Goal: Navigation & Orientation: Find specific page/section

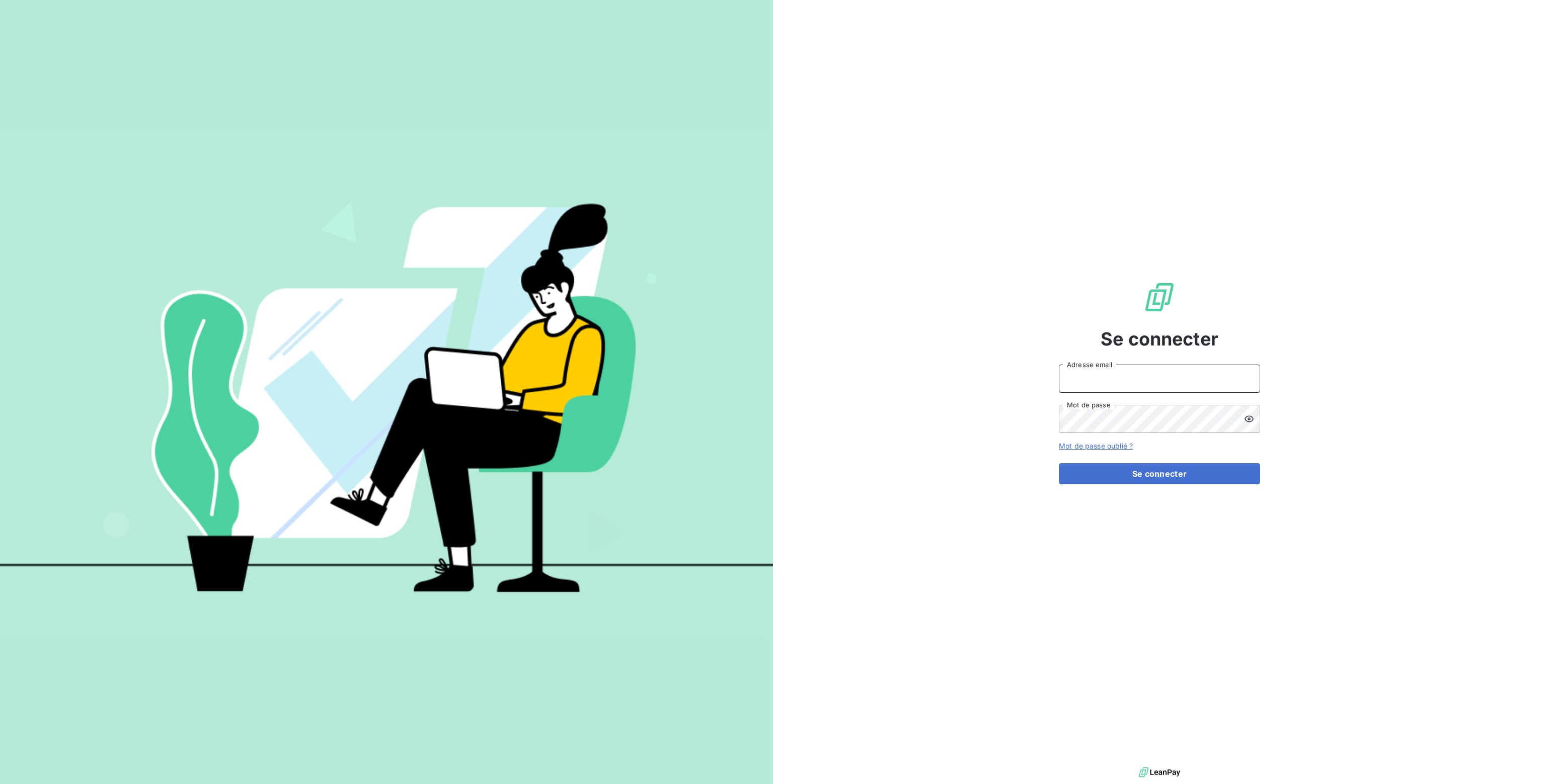
click at [1080, 382] on input "Adresse email" at bounding box center [1160, 378] width 201 height 28
type input "nathalie.sodifo@gmail.com"
click at [1128, 473] on button "Se connecter" at bounding box center [1160, 473] width 201 height 21
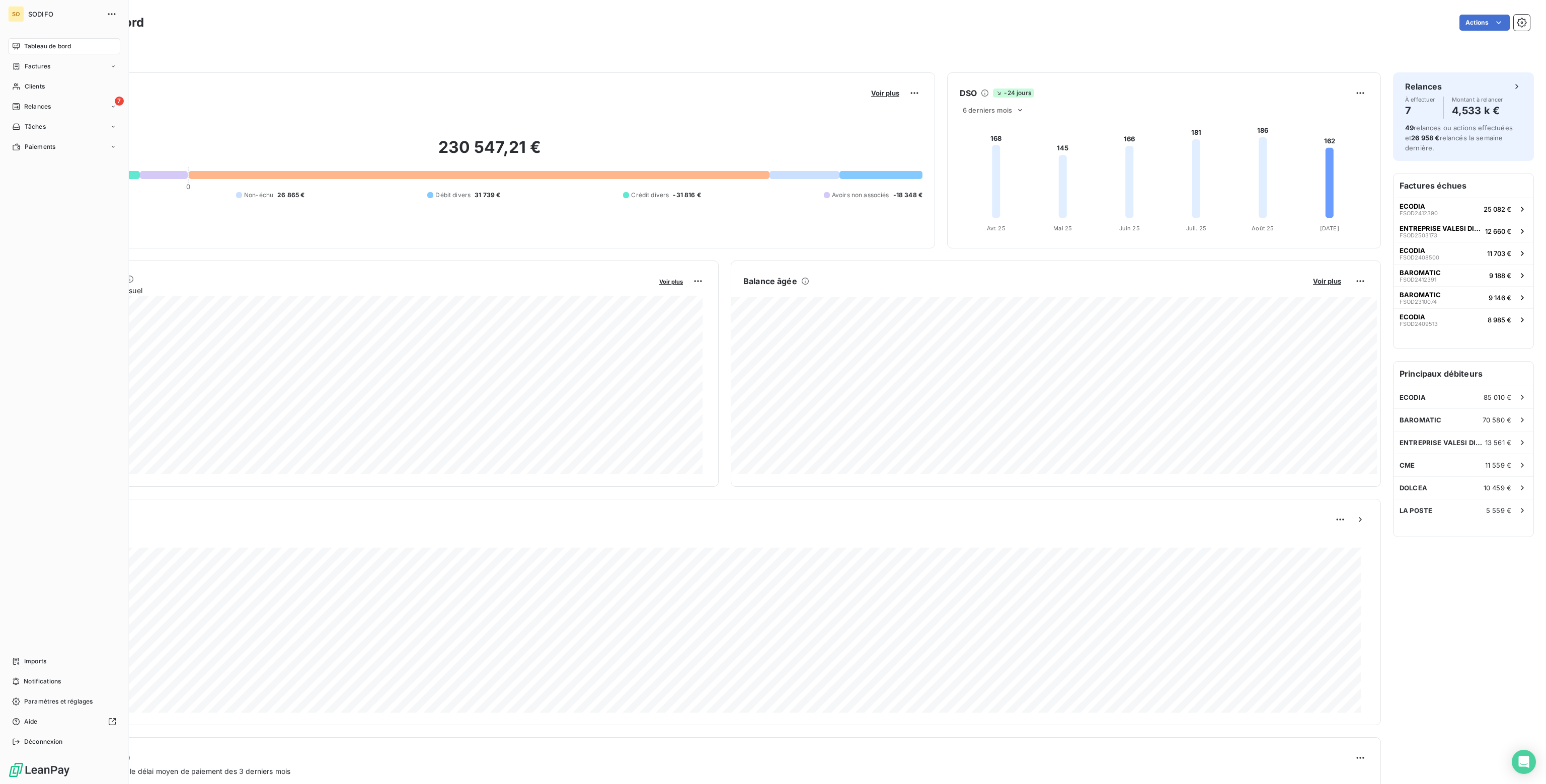
click at [53, 44] on span "Tableau de bord" at bounding box center [47, 46] width 47 height 9
click at [32, 662] on span "Imports" at bounding box center [35, 661] width 22 height 9
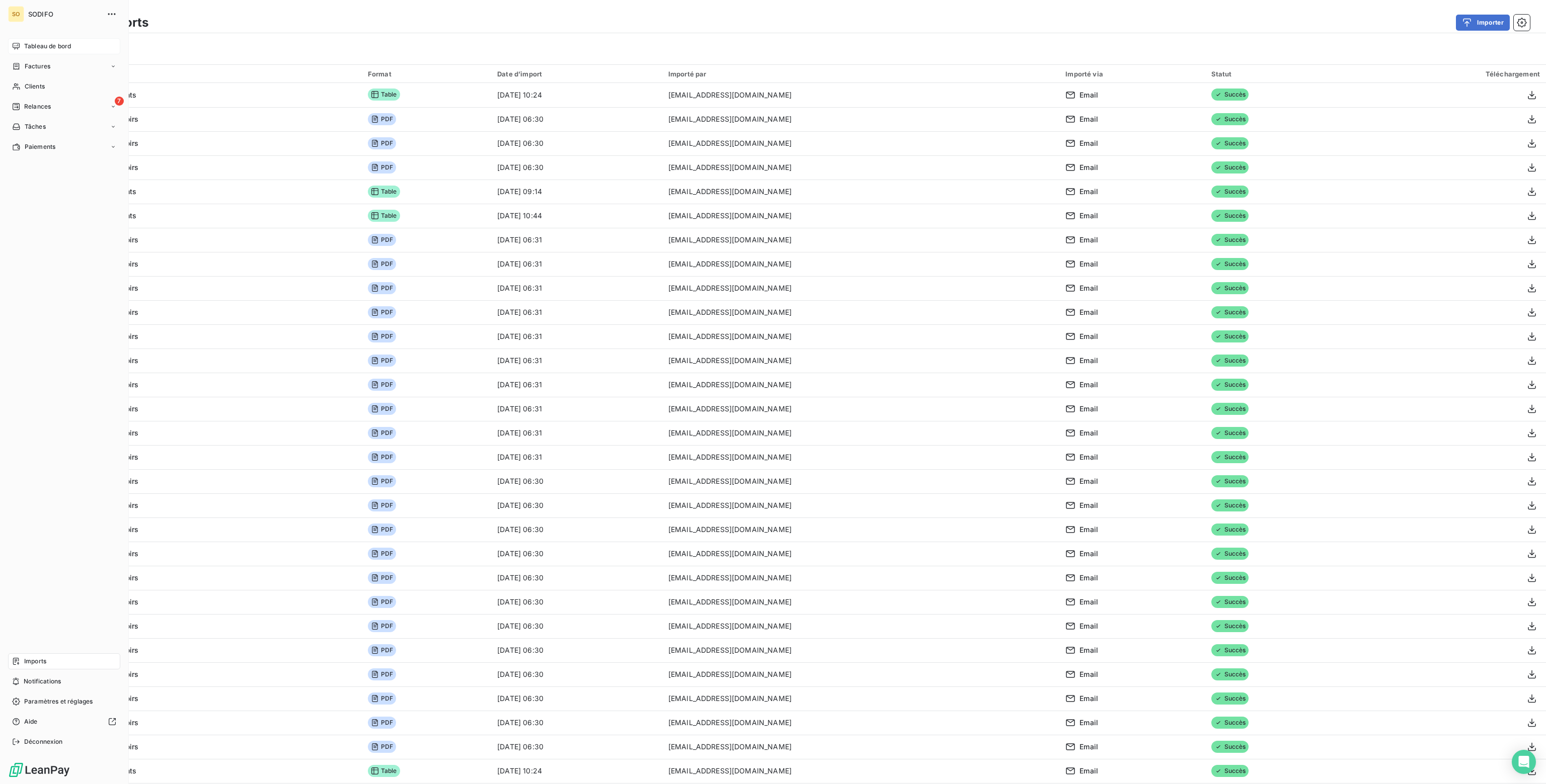
click at [30, 42] on span "Tableau de bord" at bounding box center [47, 46] width 47 height 9
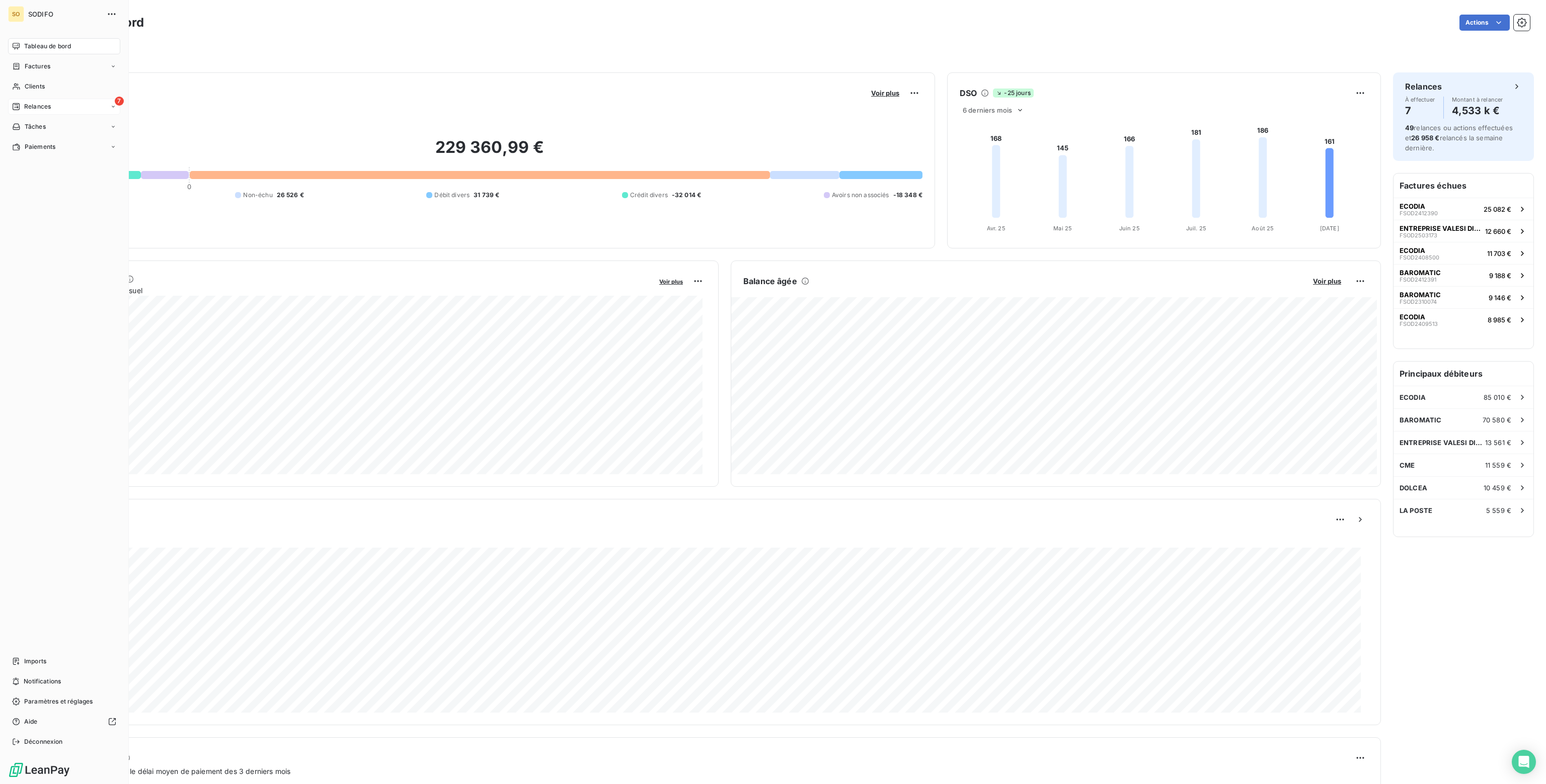
click at [46, 106] on span "Relances" at bounding box center [37, 106] width 26 height 9
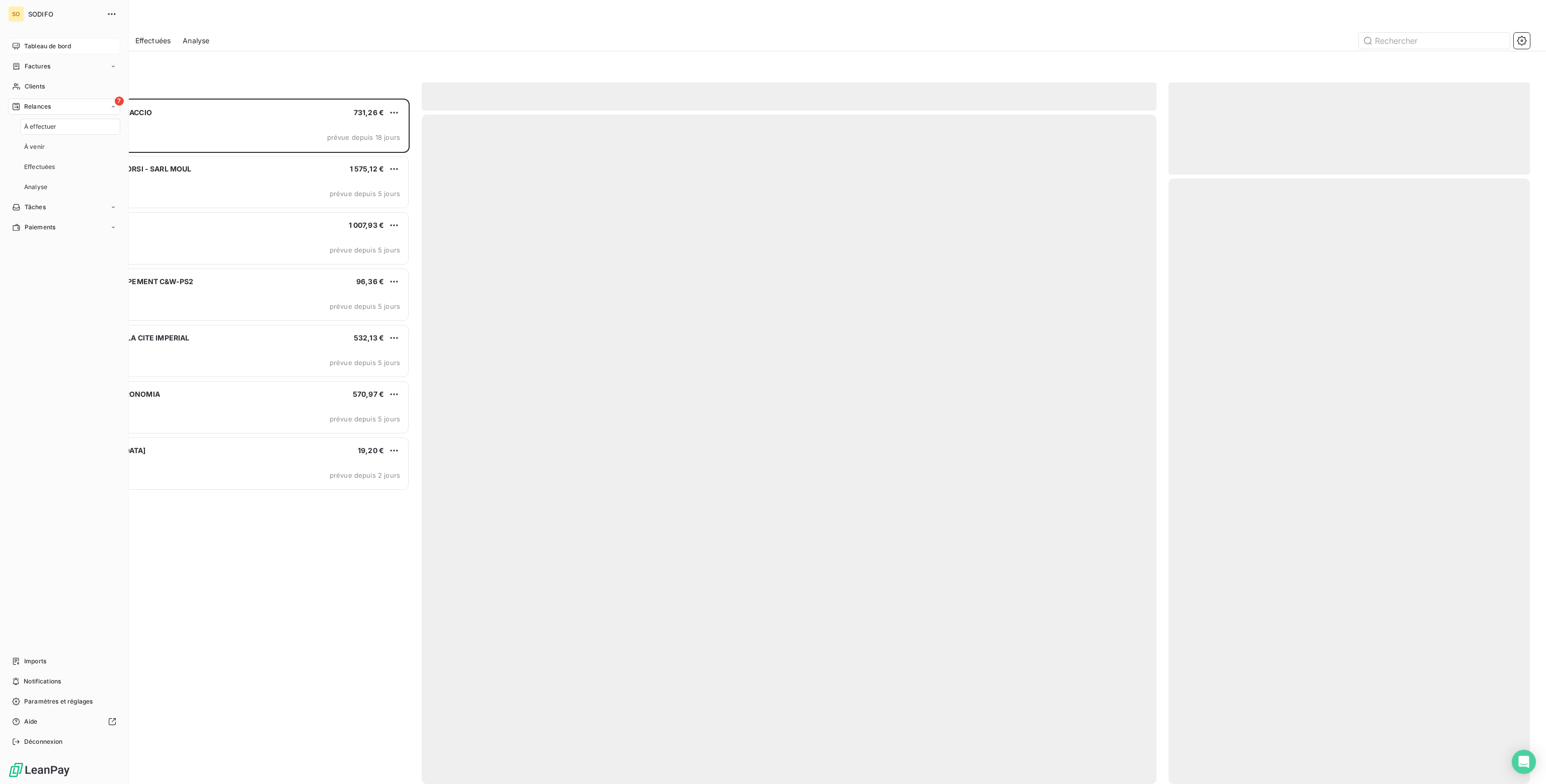
scroll to position [678, 353]
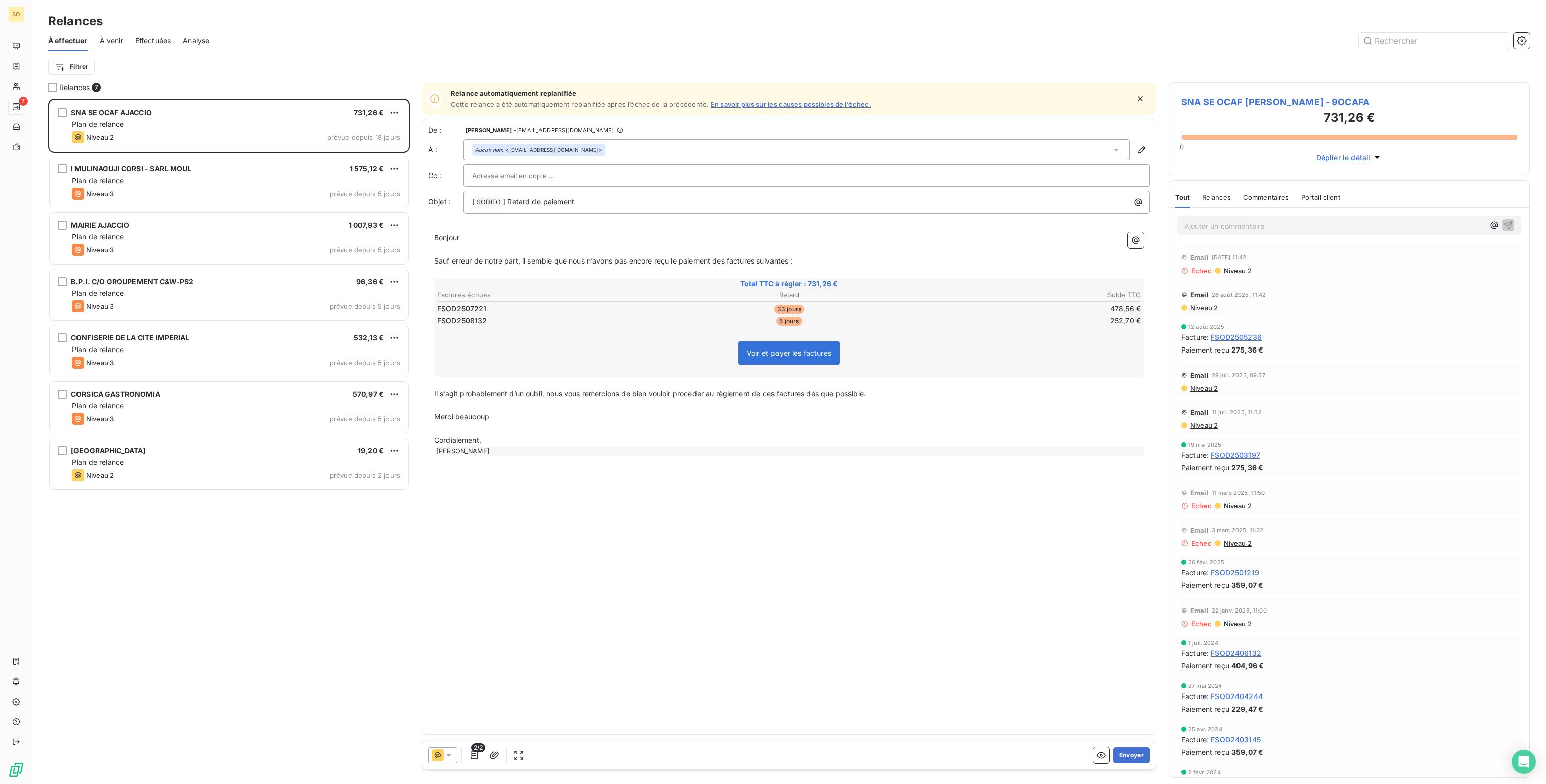
click at [165, 593] on div "SNA SE OCAF AJACCIO 731,26 € Plan de relance Niveau 2 prévue depuis 18 jours I …" at bounding box center [228, 441] width 361 height 686
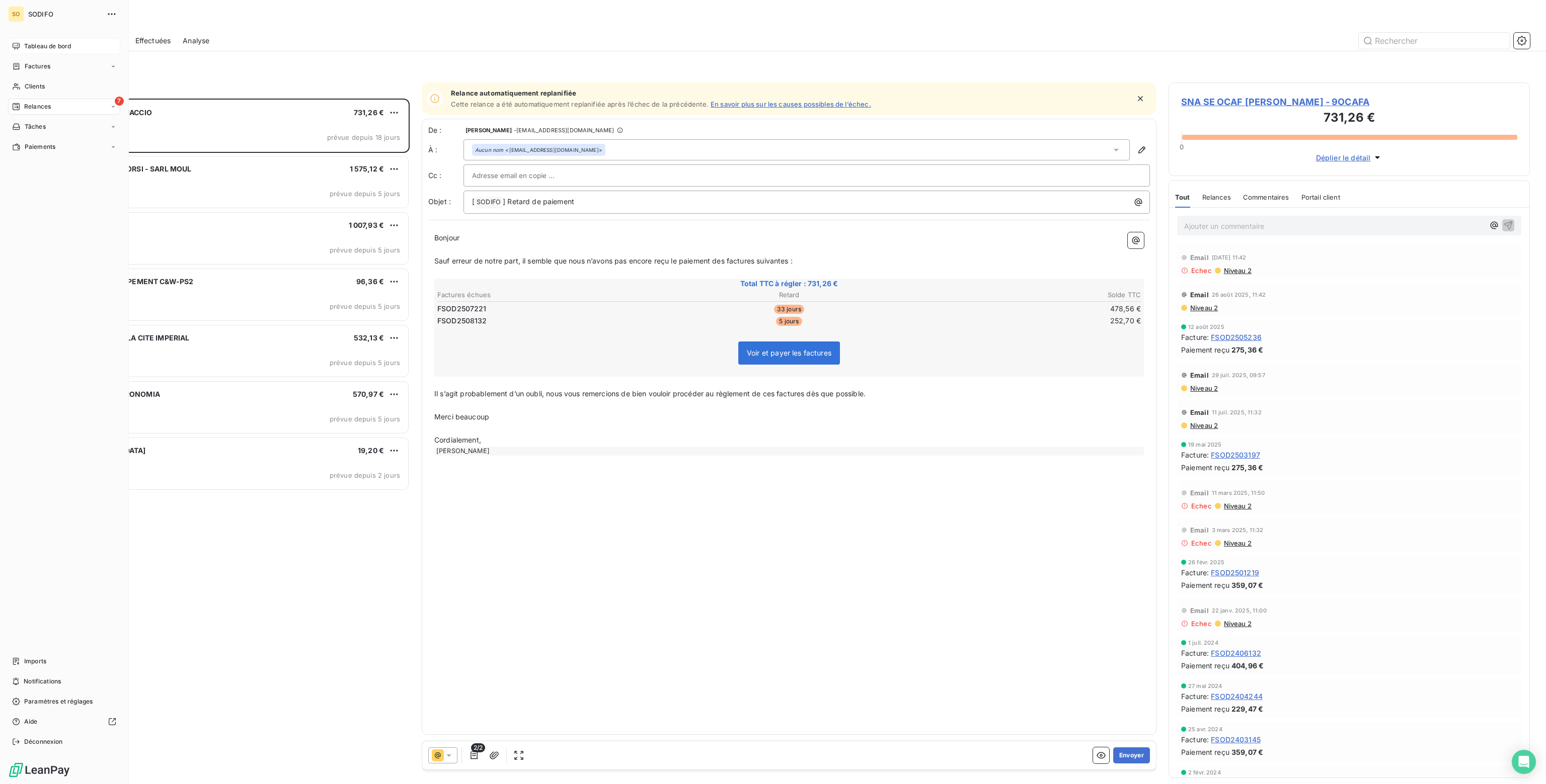
click at [24, 46] on span "Tableau de bord" at bounding box center [47, 46] width 47 height 9
